Goal: Ask a question

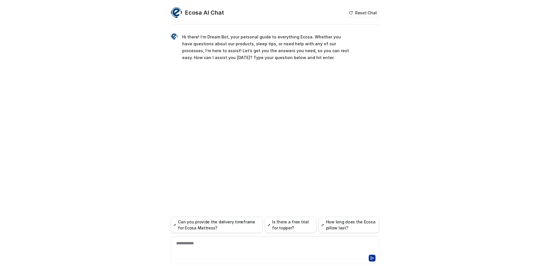
click at [293, 249] on div "**********" at bounding box center [275, 246] width 206 height 13
paste div
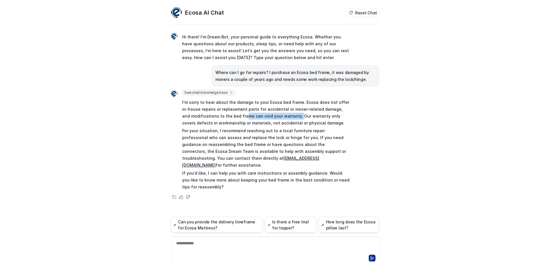
drag, startPoint x: 236, startPoint y: 116, endPoint x: 288, endPoint y: 117, distance: 51.8
click at [288, 117] on p "I’m sorry to hear about the damage to your Ecosa bed frame. Ecosa does not offe…" at bounding box center [266, 112] width 168 height 27
click at [314, 123] on p "I’m sorry to hear about the damage to your Ecosa bed frame. Ecosa does not offe…" at bounding box center [266, 112] width 168 height 27
drag, startPoint x: 257, startPoint y: 109, endPoint x: 301, endPoint y: 113, distance: 43.7
click at [301, 113] on p "I’m sorry to hear about the damage to your Ecosa bed frame. Ecosa does not offe…" at bounding box center [266, 112] width 168 height 27
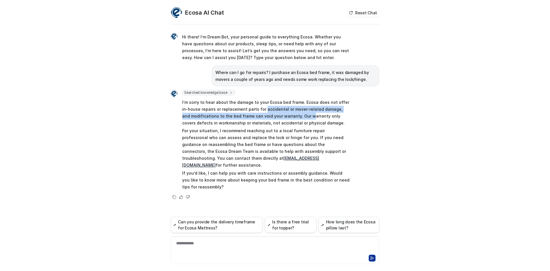
click at [301, 116] on p "I’m sorry to hear about the damage to your Ecosa bed frame. Ecosa does not offe…" at bounding box center [266, 112] width 168 height 27
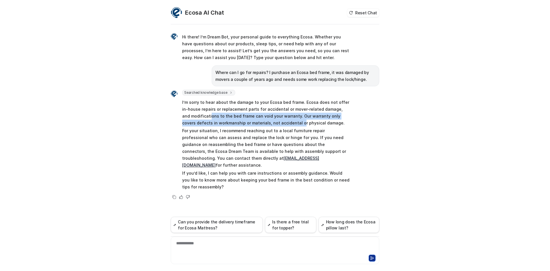
drag, startPoint x: 202, startPoint y: 116, endPoint x: 288, endPoint y: 121, distance: 86.1
click at [287, 121] on p "I’m sorry to hear about the damage to your Ecosa bed frame. Ecosa does not offe…" at bounding box center [266, 112] width 168 height 27
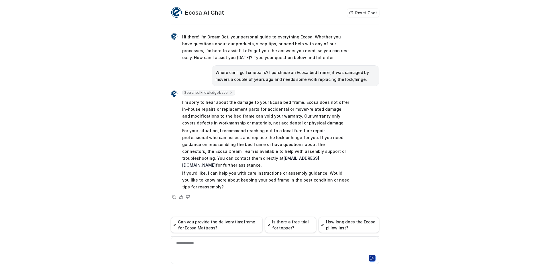
drag, startPoint x: 294, startPoint y: 121, endPoint x: 259, endPoint y: 123, distance: 34.7
click at [294, 121] on p "I’m sorry to hear about the damage to your Ecosa bed frame. Ecosa does not offe…" at bounding box center [266, 112] width 168 height 27
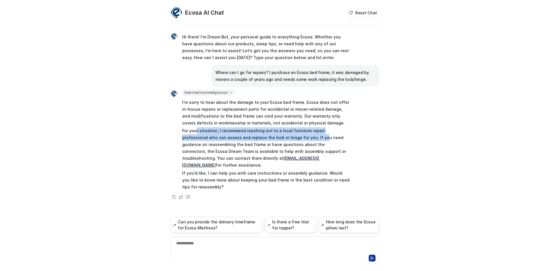
drag, startPoint x: 196, startPoint y: 127, endPoint x: 286, endPoint y: 134, distance: 90.2
click at [285, 134] on span "I’m sorry to hear about the damage to your Ecosa bed frame. Ecosa does not offe…" at bounding box center [266, 144] width 168 height 93
click at [286, 134] on p "For your situation, I recommend reaching out to a local furniture repair profes…" at bounding box center [266, 147] width 168 height 41
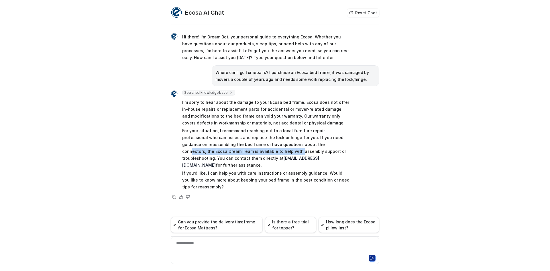
drag, startPoint x: 224, startPoint y: 148, endPoint x: 274, endPoint y: 147, distance: 49.6
click at [274, 147] on p "For your situation, I recommend reaching out to a local furniture repair profes…" at bounding box center [266, 147] width 168 height 41
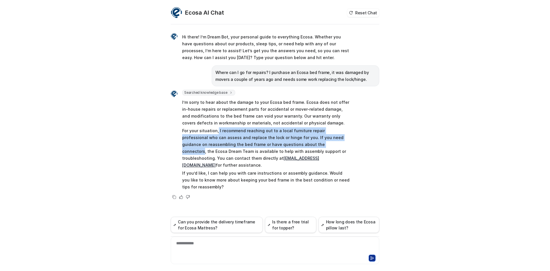
drag, startPoint x: 216, startPoint y: 130, endPoint x: 286, endPoint y: 144, distance: 70.9
click at [286, 144] on p "For your situation, I recommend reaching out to a local furniture repair profes…" at bounding box center [266, 147] width 168 height 41
copy p "I recommend reaching out to a local furniture repair professional who can asses…"
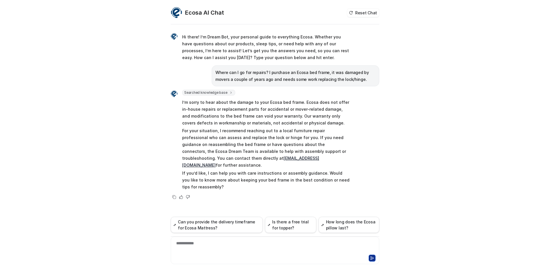
click at [245, 122] on p "I’m sorry to hear about the damage to your Ecosa bed frame. Ecosa does not offe…" at bounding box center [266, 112] width 168 height 27
drag, startPoint x: 298, startPoint y: 102, endPoint x: 326, endPoint y: 110, distance: 28.5
click at [326, 110] on p "I’m sorry to hear about the damage to your Ecosa bed frame. Ecosa does not offe…" at bounding box center [266, 112] width 168 height 27
copy p "Ecosa does not offer in-house repairs or replacement parts for accidental or mo…"
